Goal: Find specific page/section: Find specific page/section

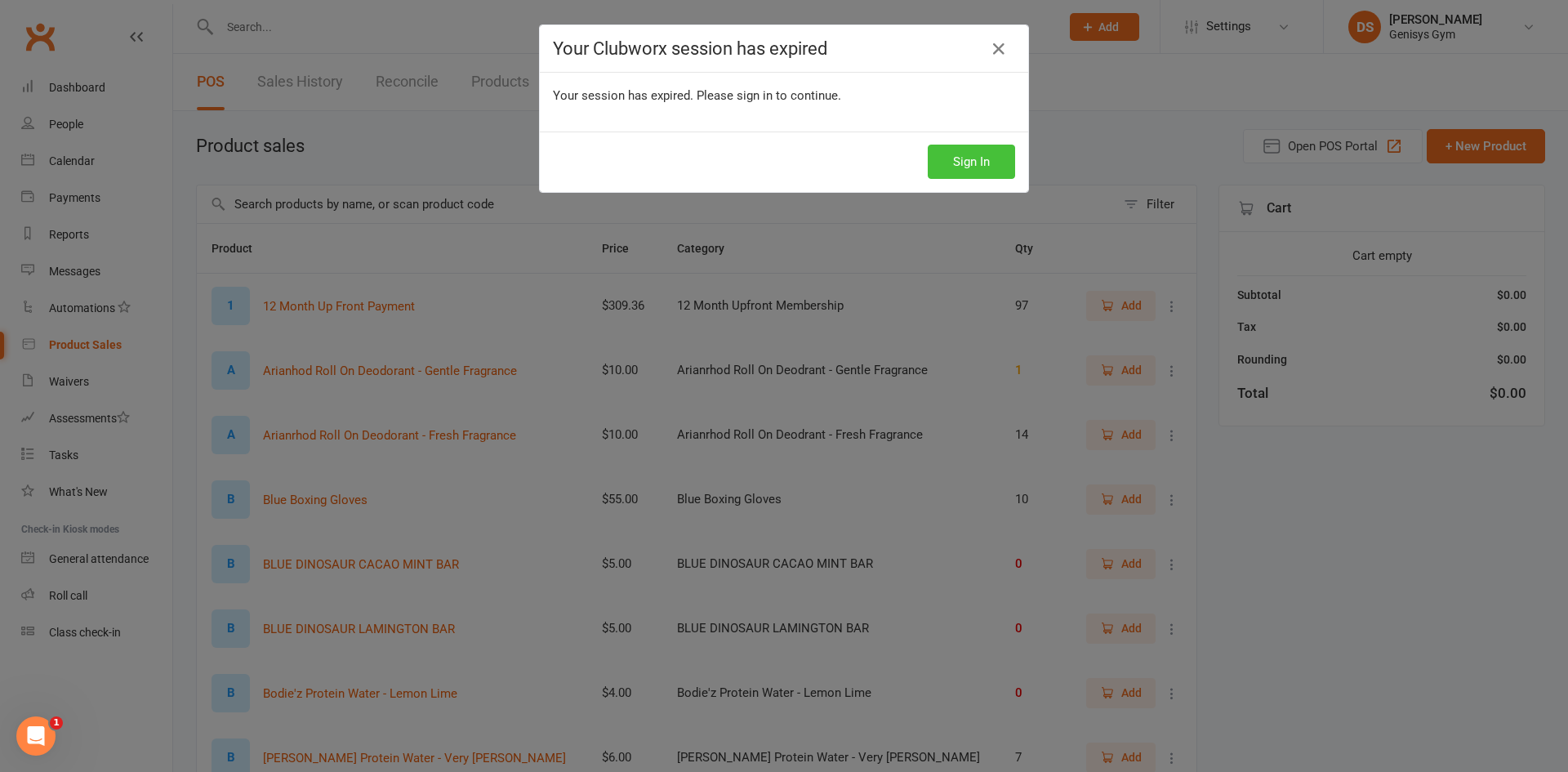
click at [993, 156] on button "Sign In" at bounding box center [972, 161] width 87 height 34
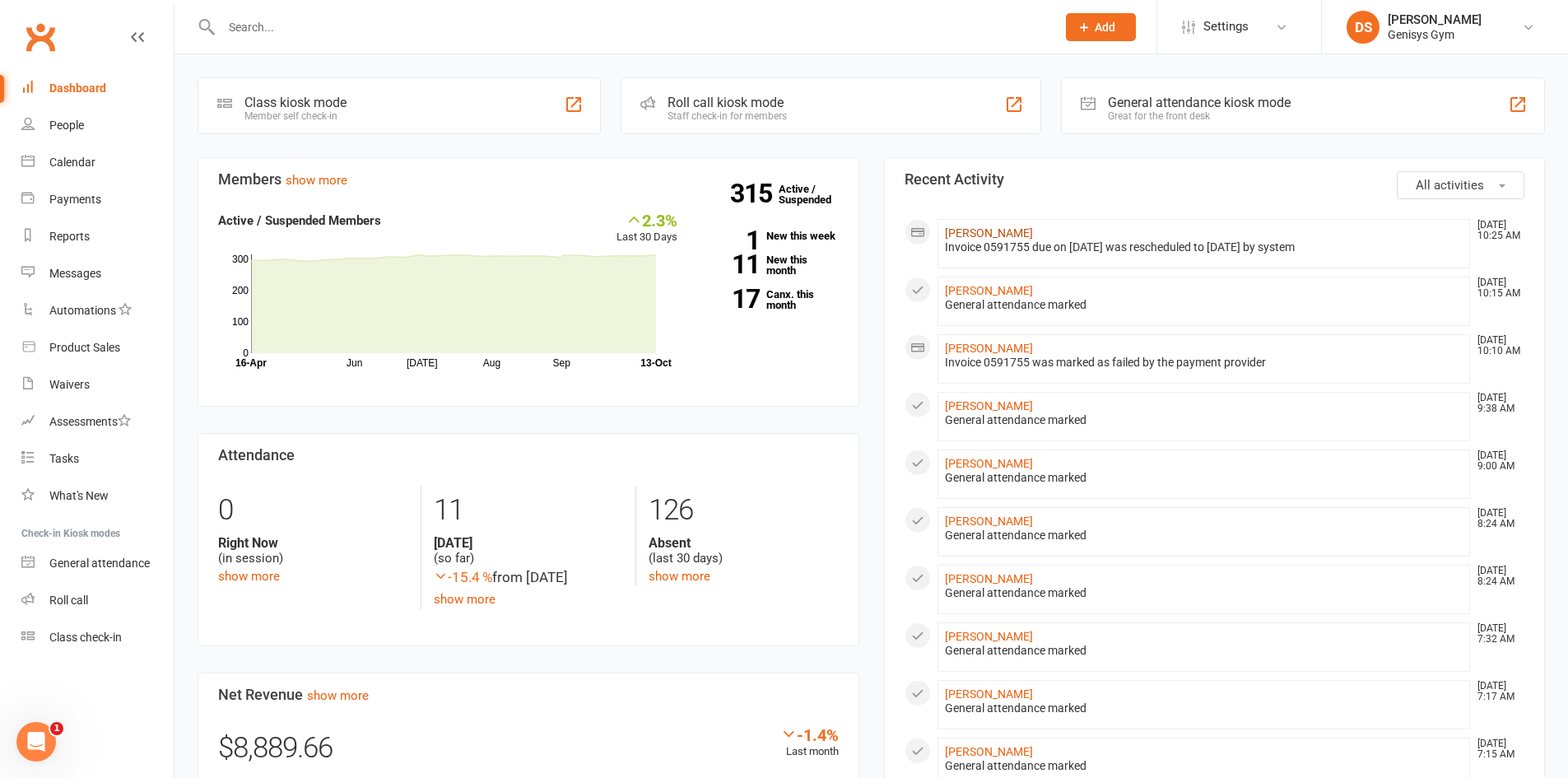
click at [985, 226] on link "Leanne Grant" at bounding box center [989, 233] width 88 height 13
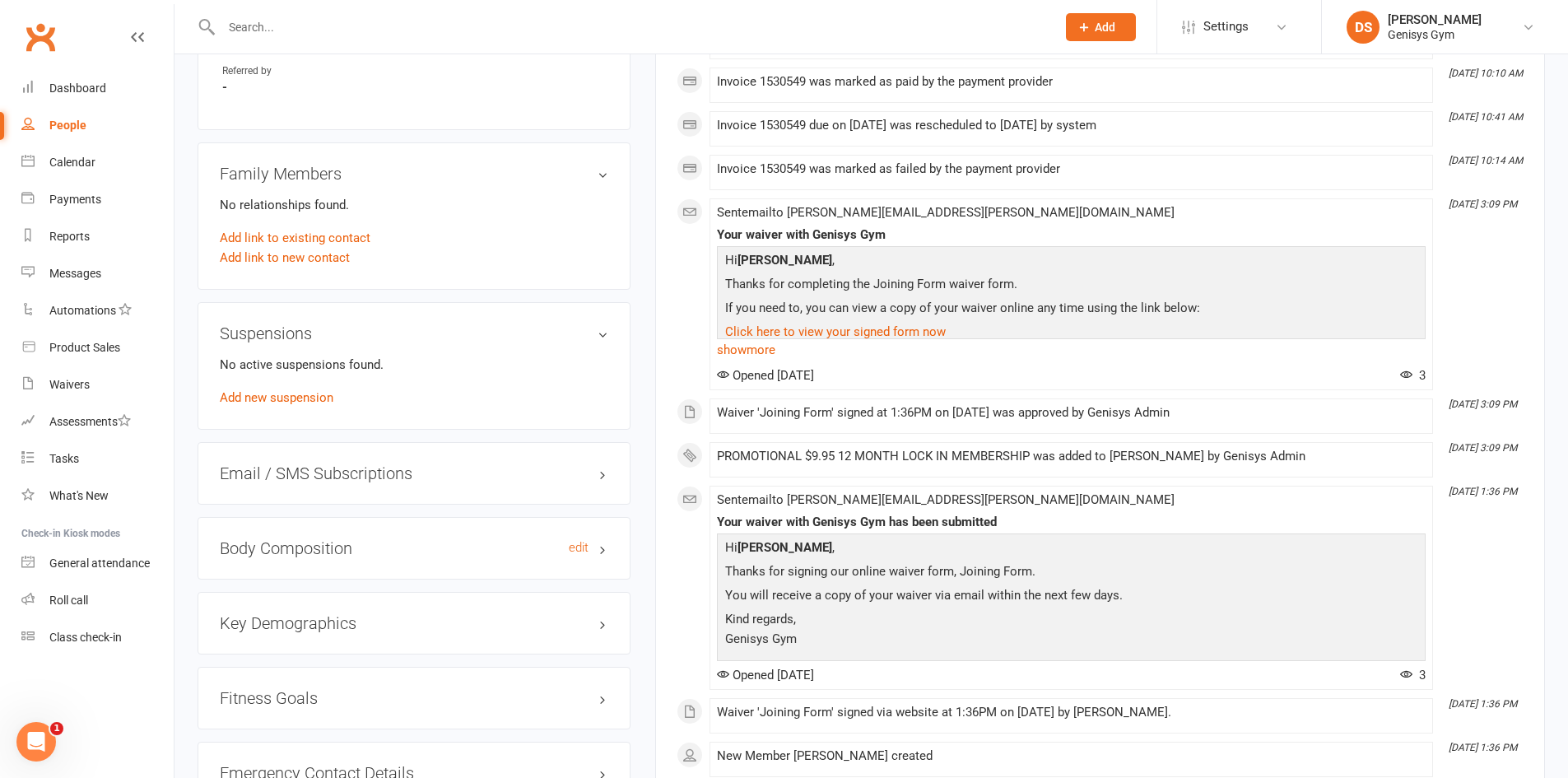
scroll to position [834, 0]
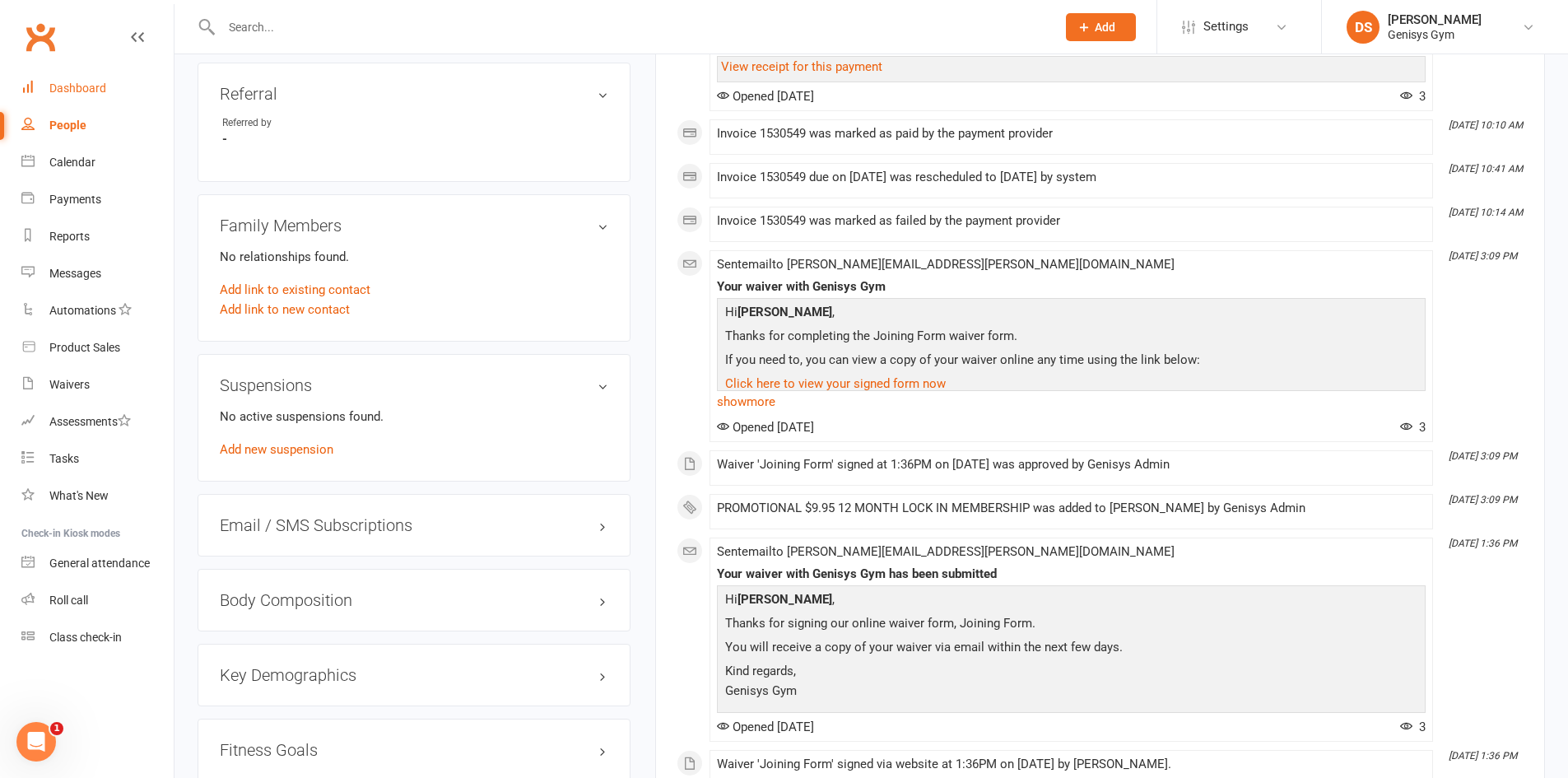
click at [72, 84] on div "Dashboard" at bounding box center [78, 88] width 56 height 13
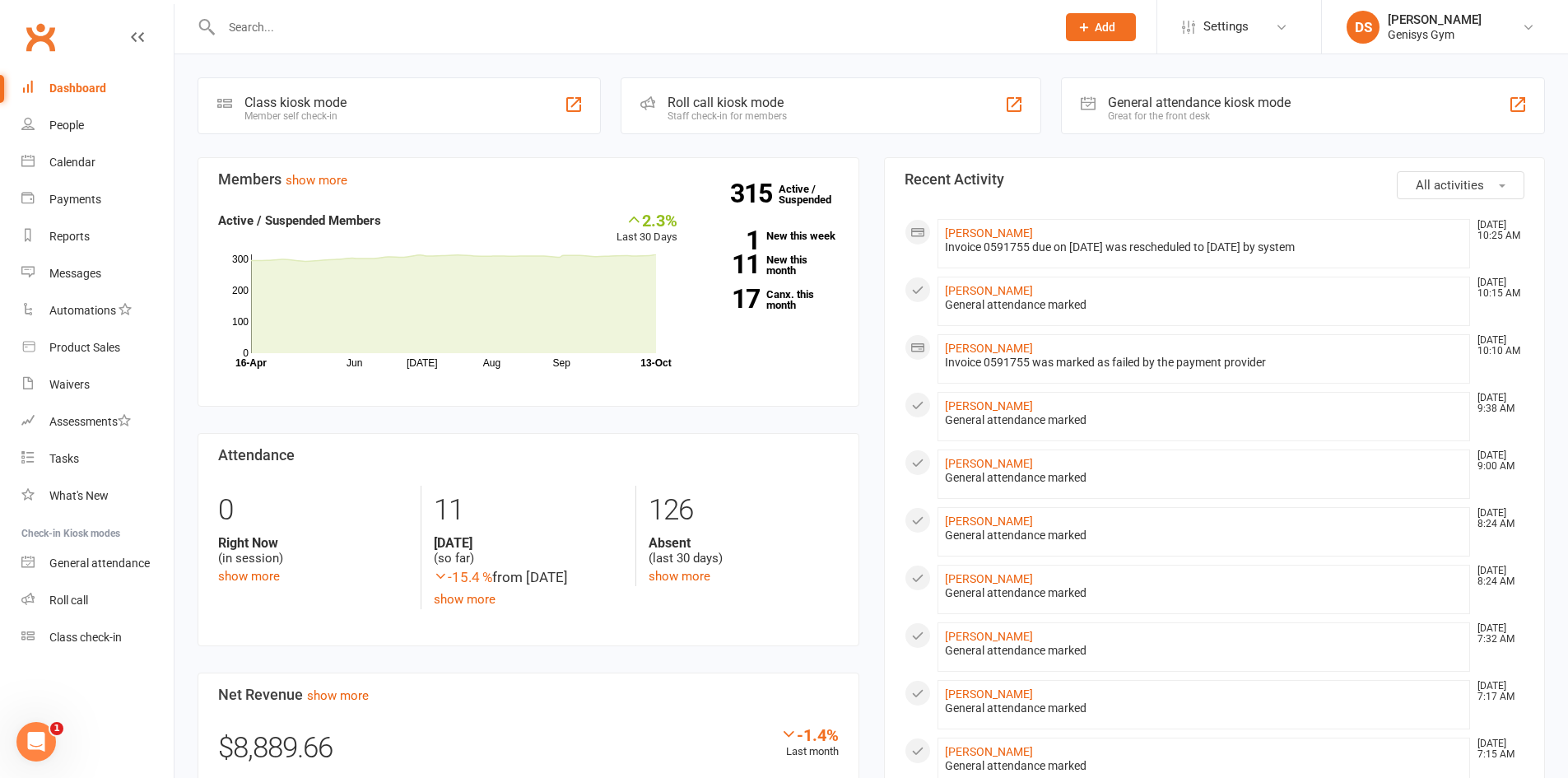
click at [508, 35] on input "text" at bounding box center [631, 27] width 828 height 23
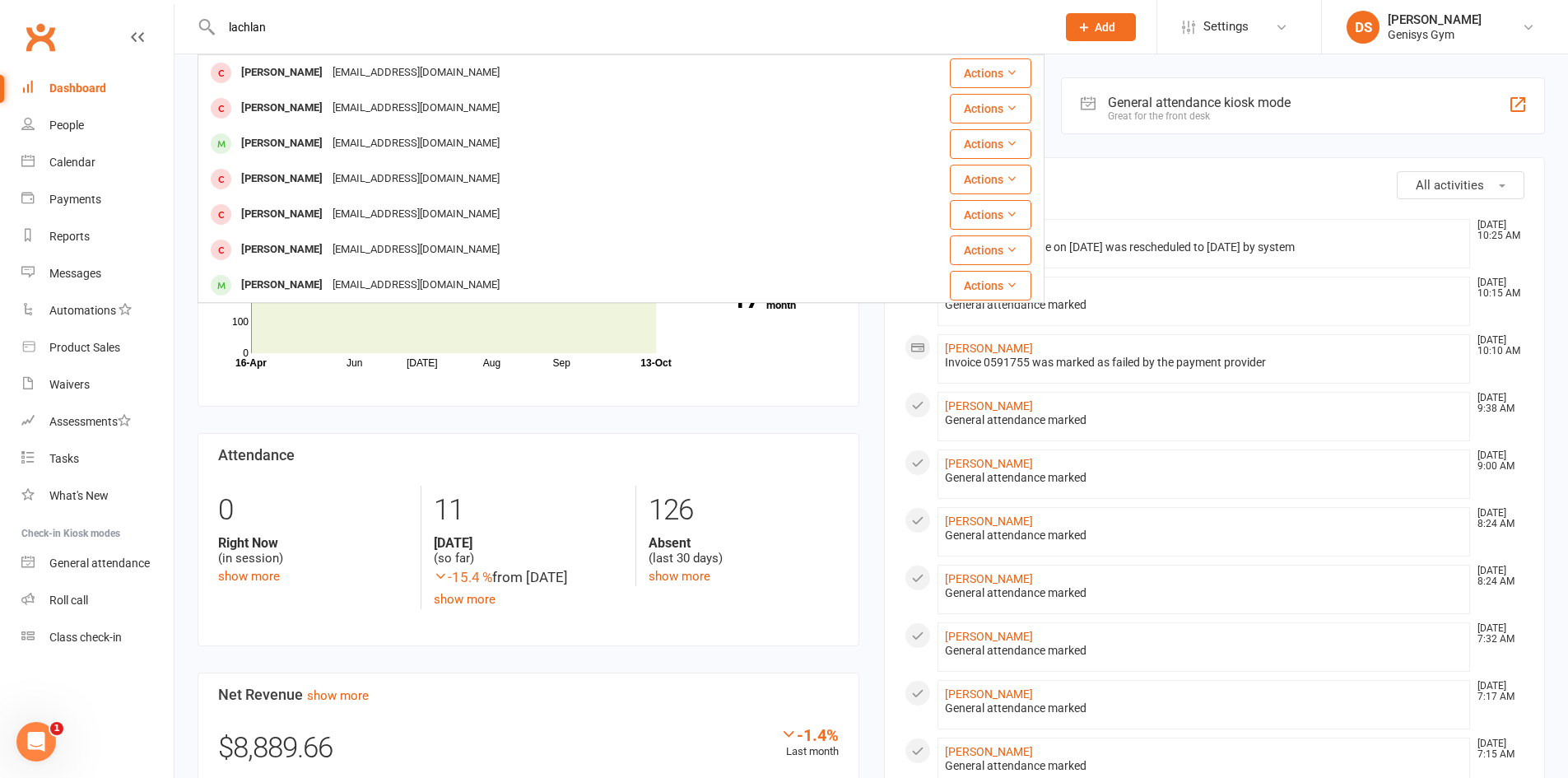
type input "lachlan"
click at [406, 460] on h3 "Attendance" at bounding box center [529, 456] width 621 height 17
